Goal: Find contact information: Find contact information

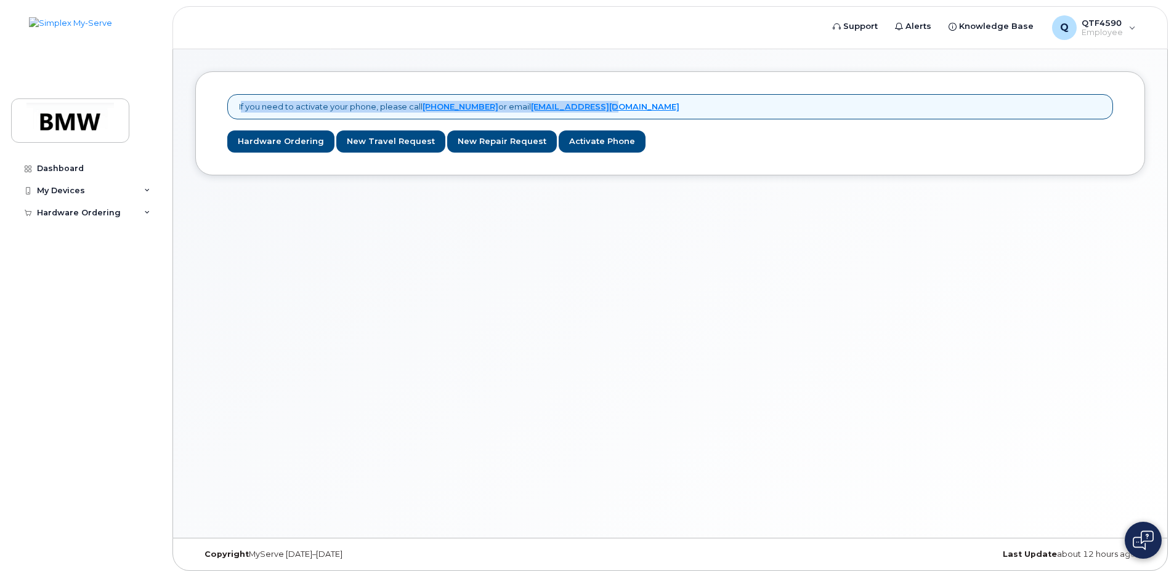
drag, startPoint x: 232, startPoint y: 103, endPoint x: 642, endPoint y: 111, distance: 409.5
click at [642, 111] on div "If you need to activate your phone, please call [PHONE_NUMBER] or email [EMAIL_…" at bounding box center [669, 106] width 885 height 25
copy p "If you need to activate your phone, please call [PHONE_NUMBER] or email [EMAIL_…"
click at [570, 142] on link "Activate Phone" at bounding box center [601, 142] width 87 height 23
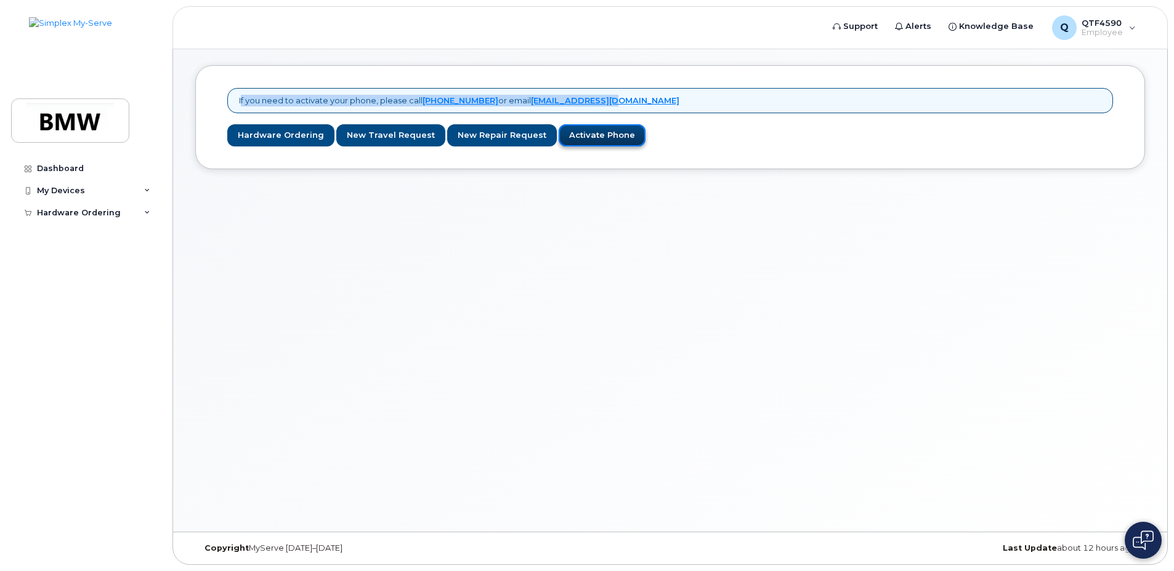
click at [582, 132] on link "Activate Phone" at bounding box center [601, 135] width 87 height 23
click at [660, 104] on div "If you need to activate your phone, please call [PHONE_NUMBER] or email [EMAIL_…" at bounding box center [669, 100] width 885 height 25
click at [590, 140] on link "Activate Phone" at bounding box center [601, 135] width 87 height 23
click at [586, 135] on link "Activate Phone" at bounding box center [601, 135] width 87 height 23
click at [586, 129] on link "Activate Phone" at bounding box center [601, 135] width 87 height 23
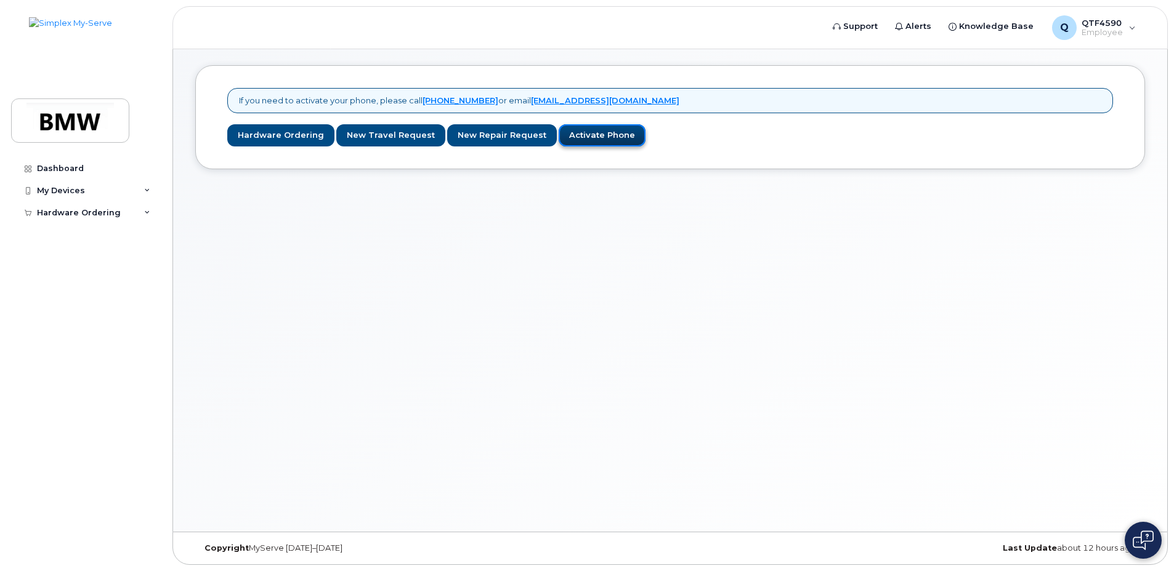
click at [586, 129] on link "Activate Phone" at bounding box center [601, 135] width 87 height 23
click at [587, 126] on link "Activate Phone" at bounding box center [601, 135] width 87 height 23
drag, startPoint x: 530, startPoint y: 94, endPoint x: 622, endPoint y: 107, distance: 94.0
click at [622, 107] on div "If you need to activate your phone, please call [PHONE_NUMBER] or email [EMAIL_…" at bounding box center [669, 100] width 885 height 25
copy link "[EMAIL_ADDRESS][DOMAIN_NAME]"
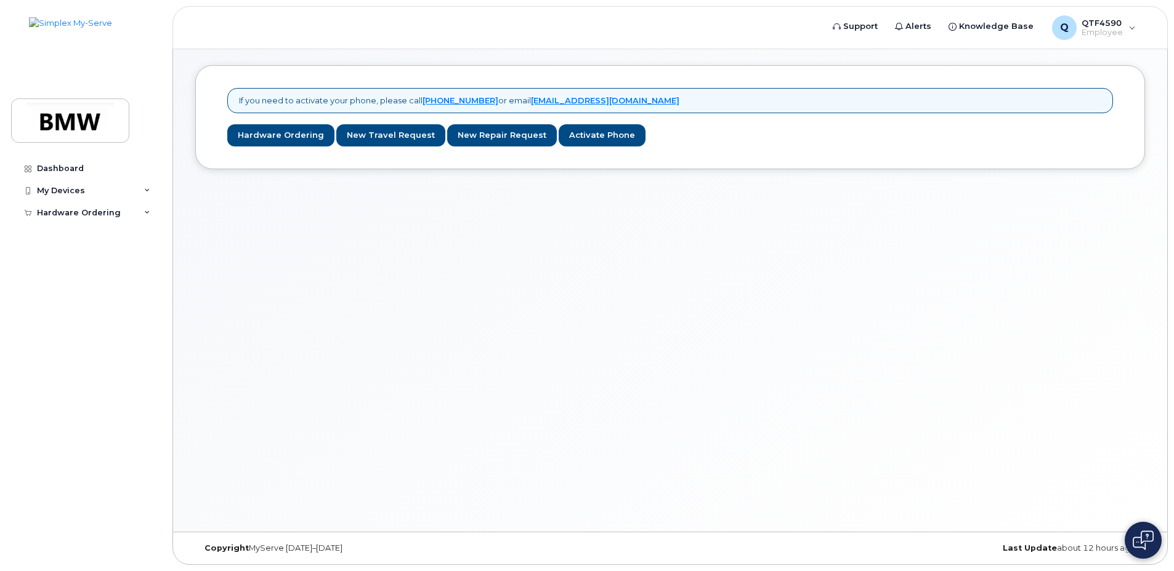
click at [760, 152] on div "If you need to activate your phone, please call [PHONE_NUMBER] or email [EMAIL_…" at bounding box center [669, 117] width 949 height 104
click at [422, 102] on link "[PHONE_NUMBER]" at bounding box center [460, 101] width 76 height 10
click at [1158, 543] on button at bounding box center [1142, 540] width 37 height 37
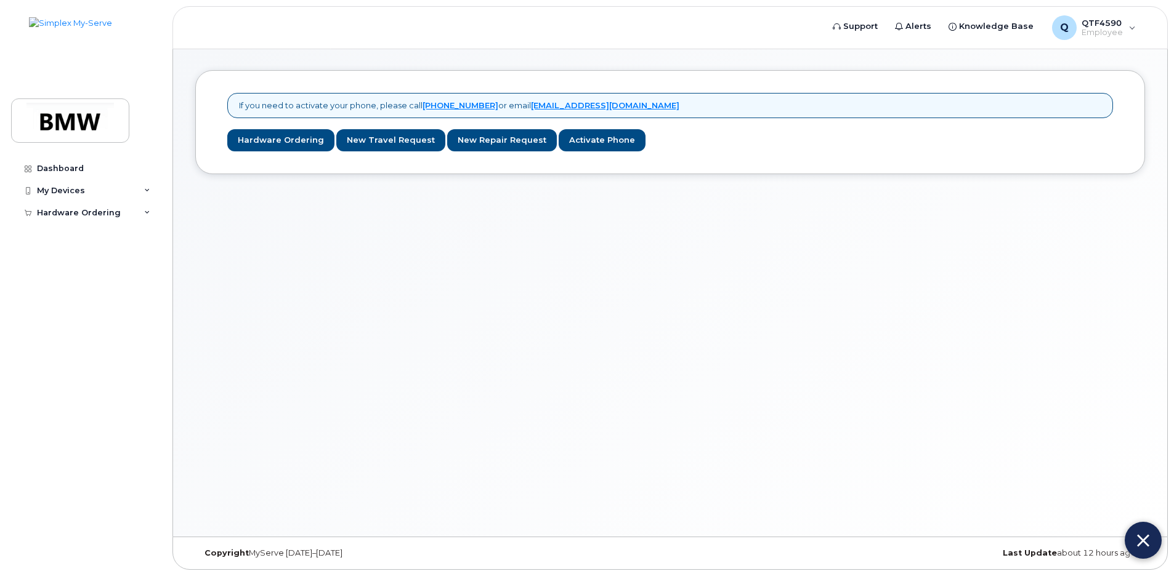
scroll to position [0, 0]
